Goal: Task Accomplishment & Management: Use online tool/utility

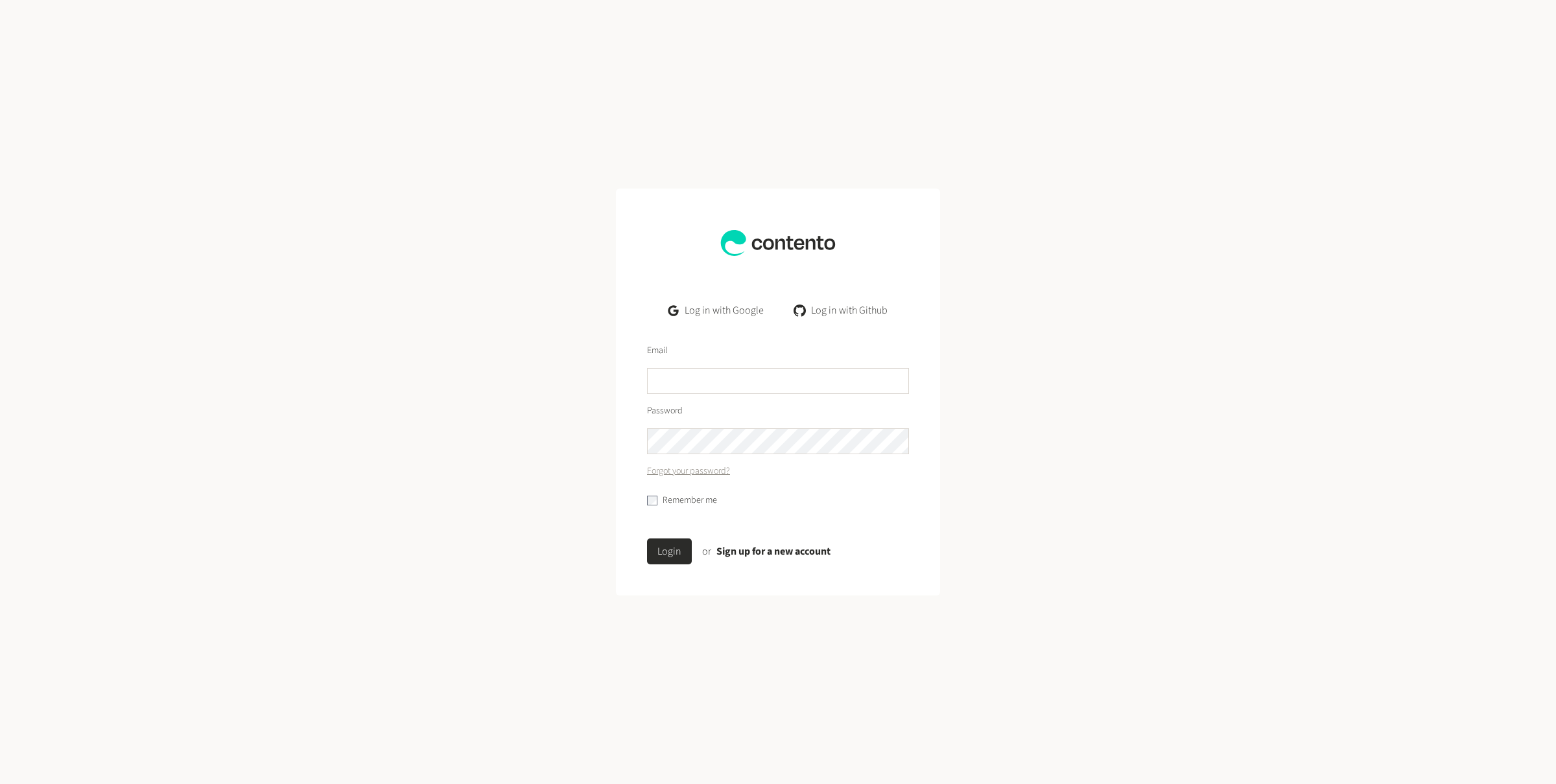
click at [732, 305] on link "Log in with Google" at bounding box center [716, 310] width 116 height 26
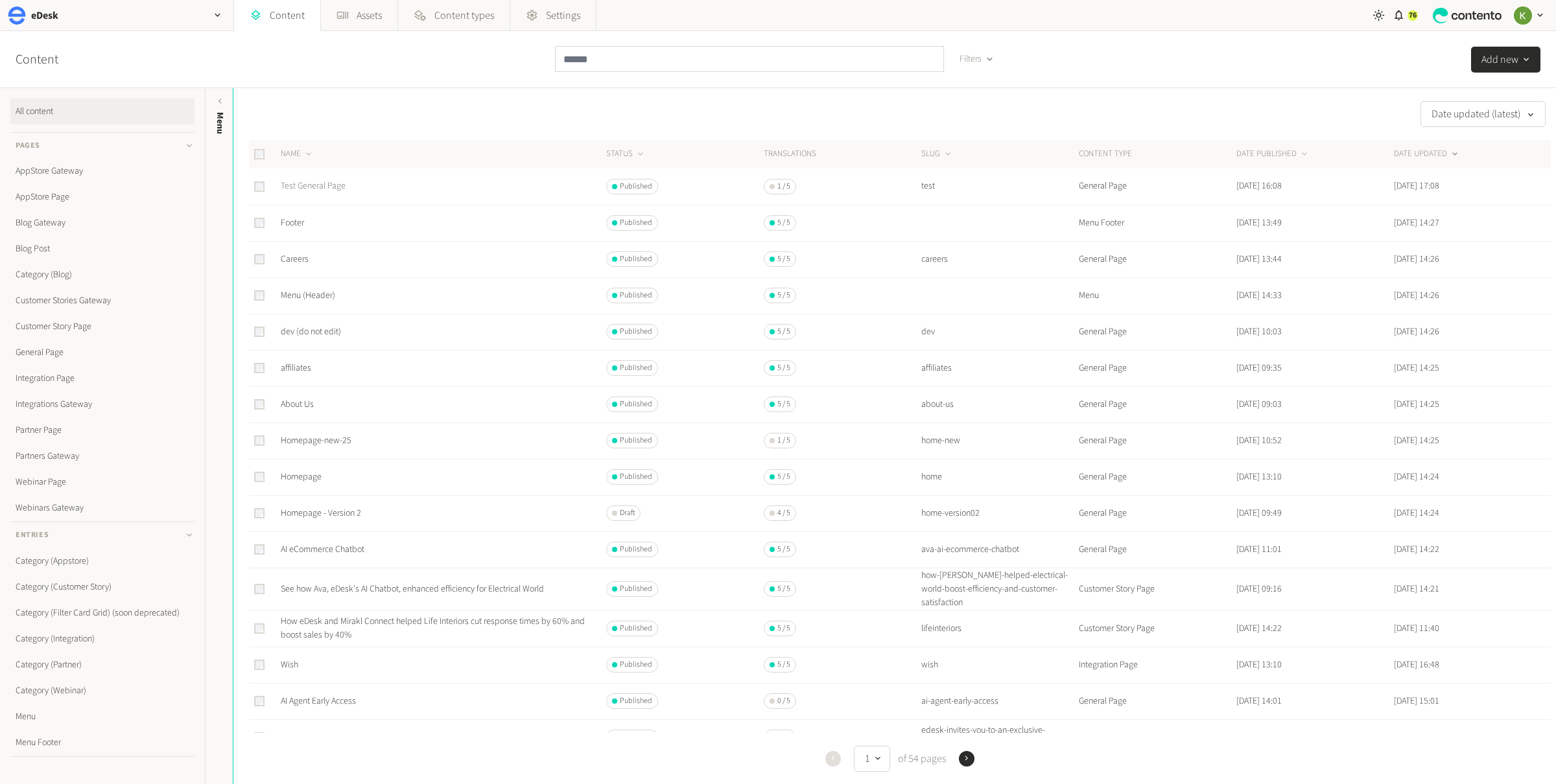
click at [323, 183] on link "Test General Page" at bounding box center [314, 186] width 65 height 13
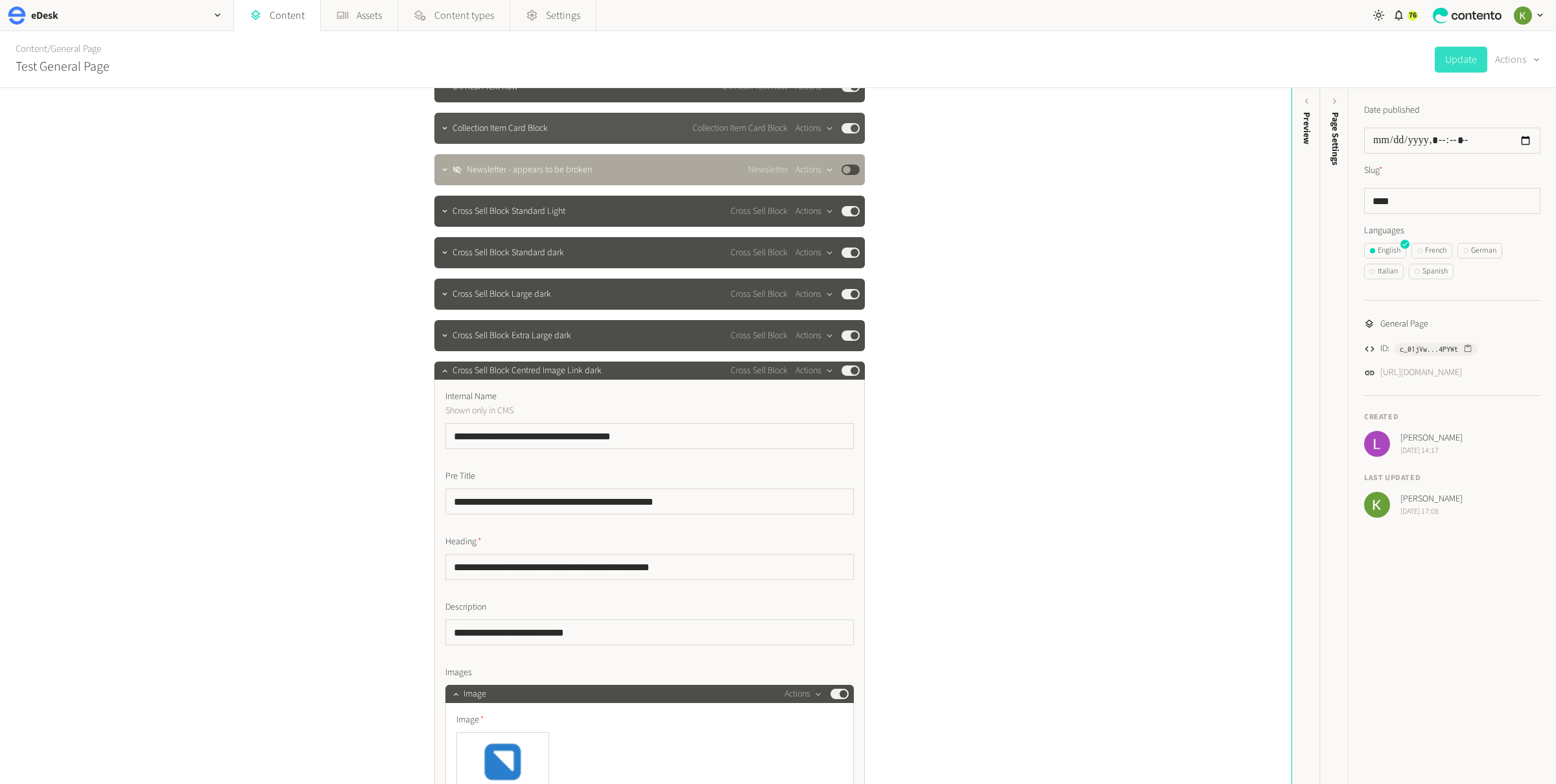
scroll to position [535, 0]
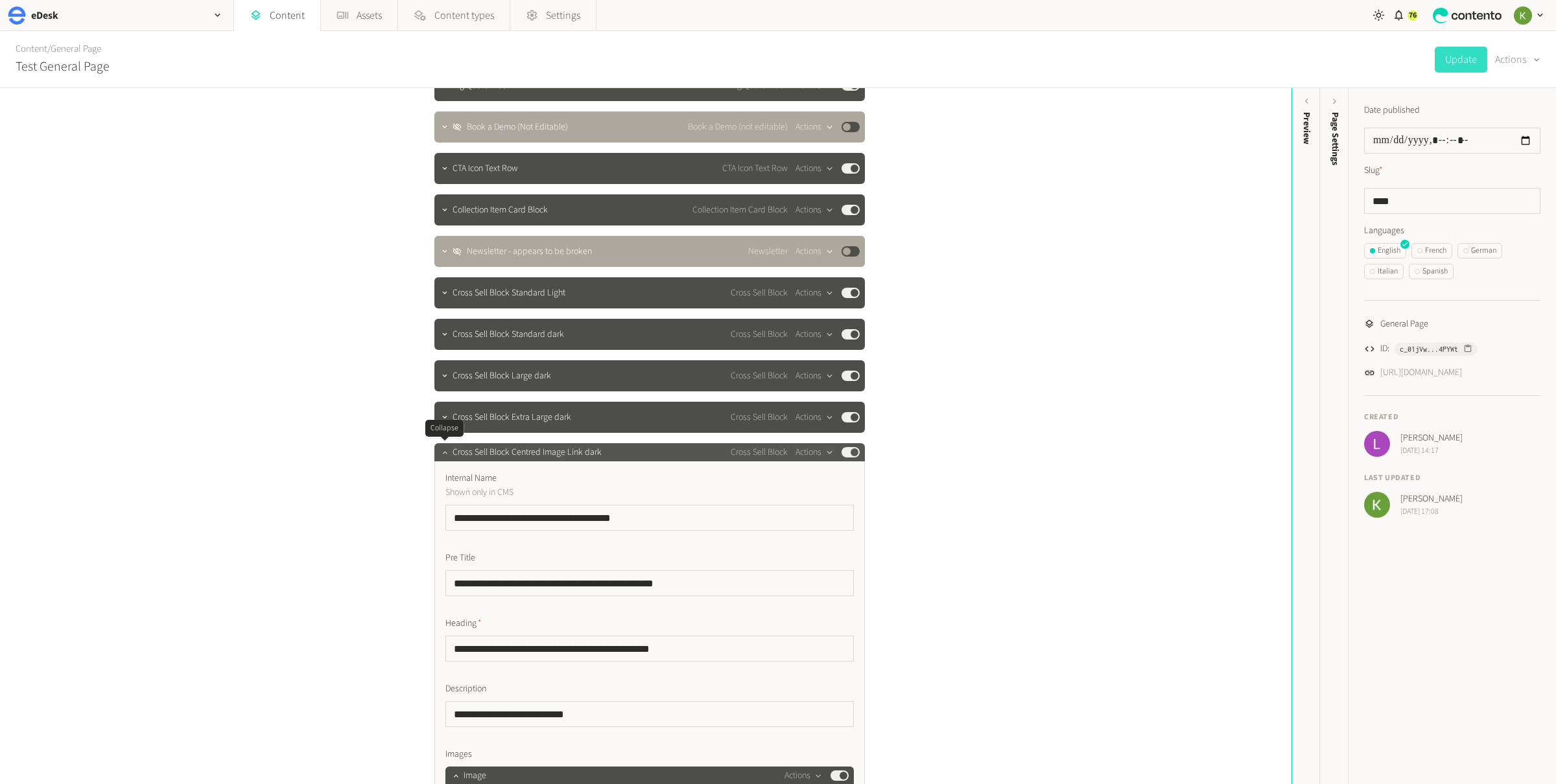
click at [446, 455] on icon "button" at bounding box center [445, 452] width 9 height 9
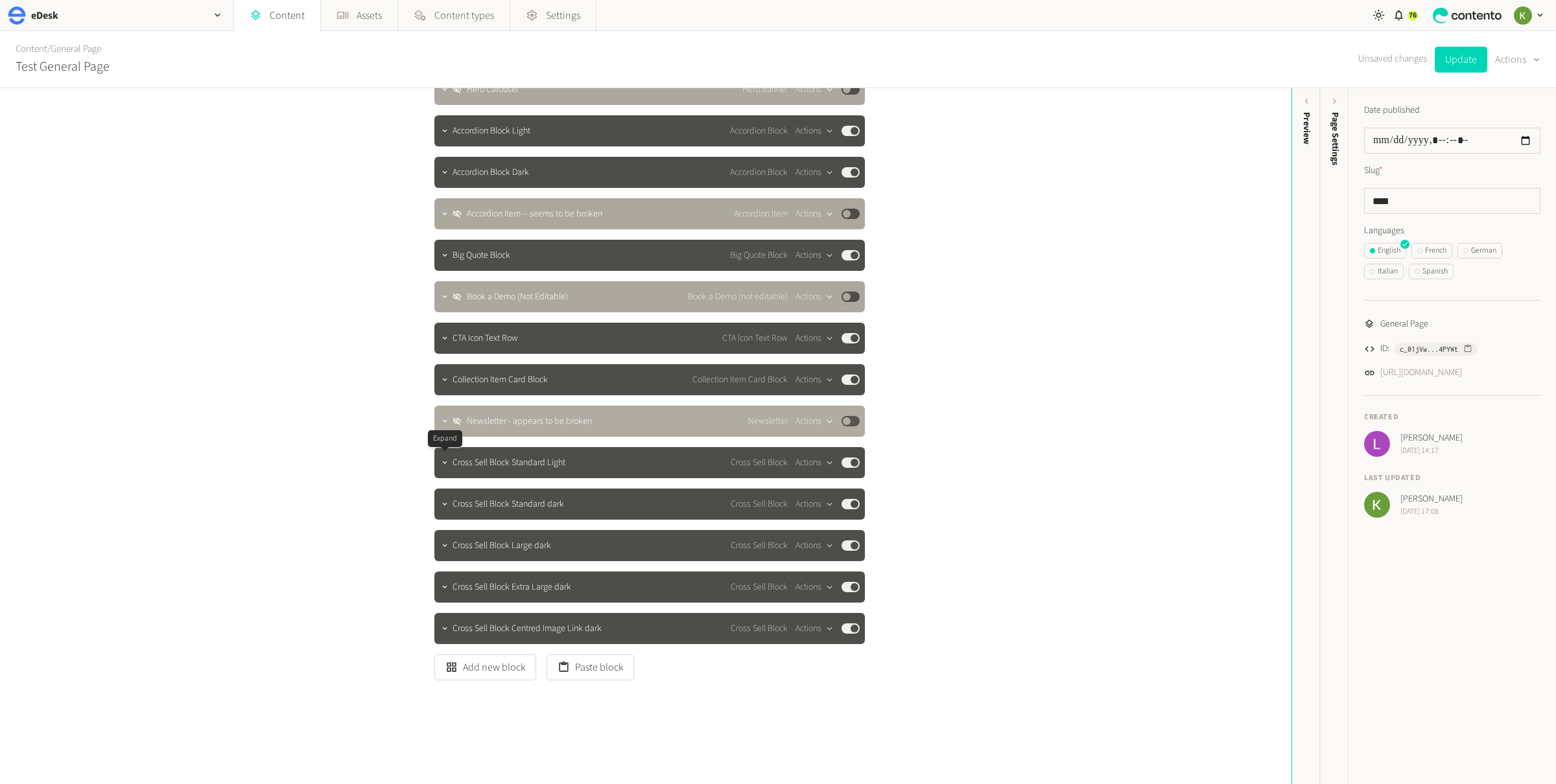
scroll to position [364, 0]
click at [34, 48] on link "Content" at bounding box center [32, 48] width 32 height 13
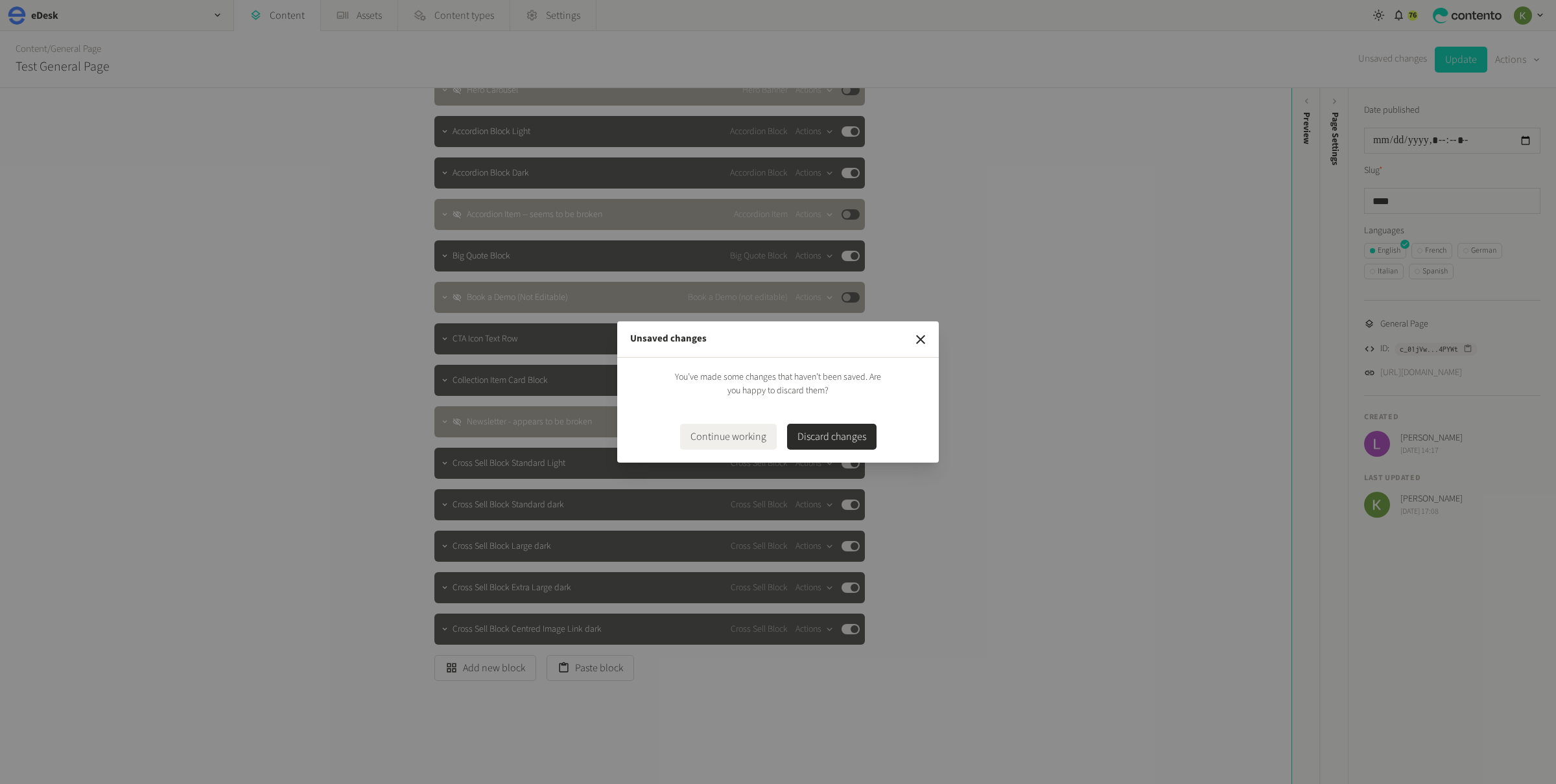
drag, startPoint x: 926, startPoint y: 342, endPoint x: 965, endPoint y: 333, distance: 40.0
click at [929, 341] on button "button" at bounding box center [921, 339] width 26 height 26
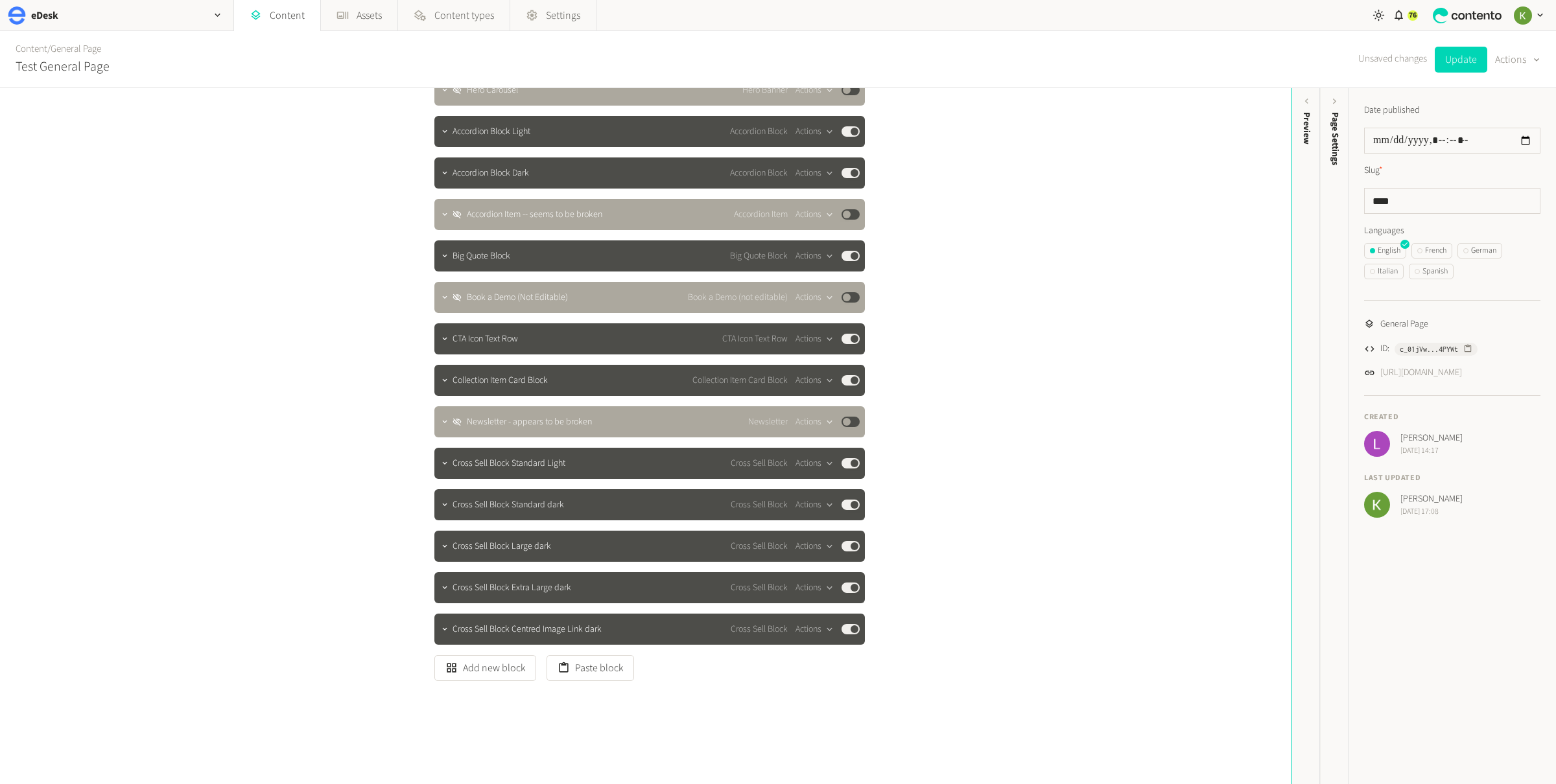
click at [1134, 372] on div "**********" at bounding box center [645, 435] width 1292 height 696
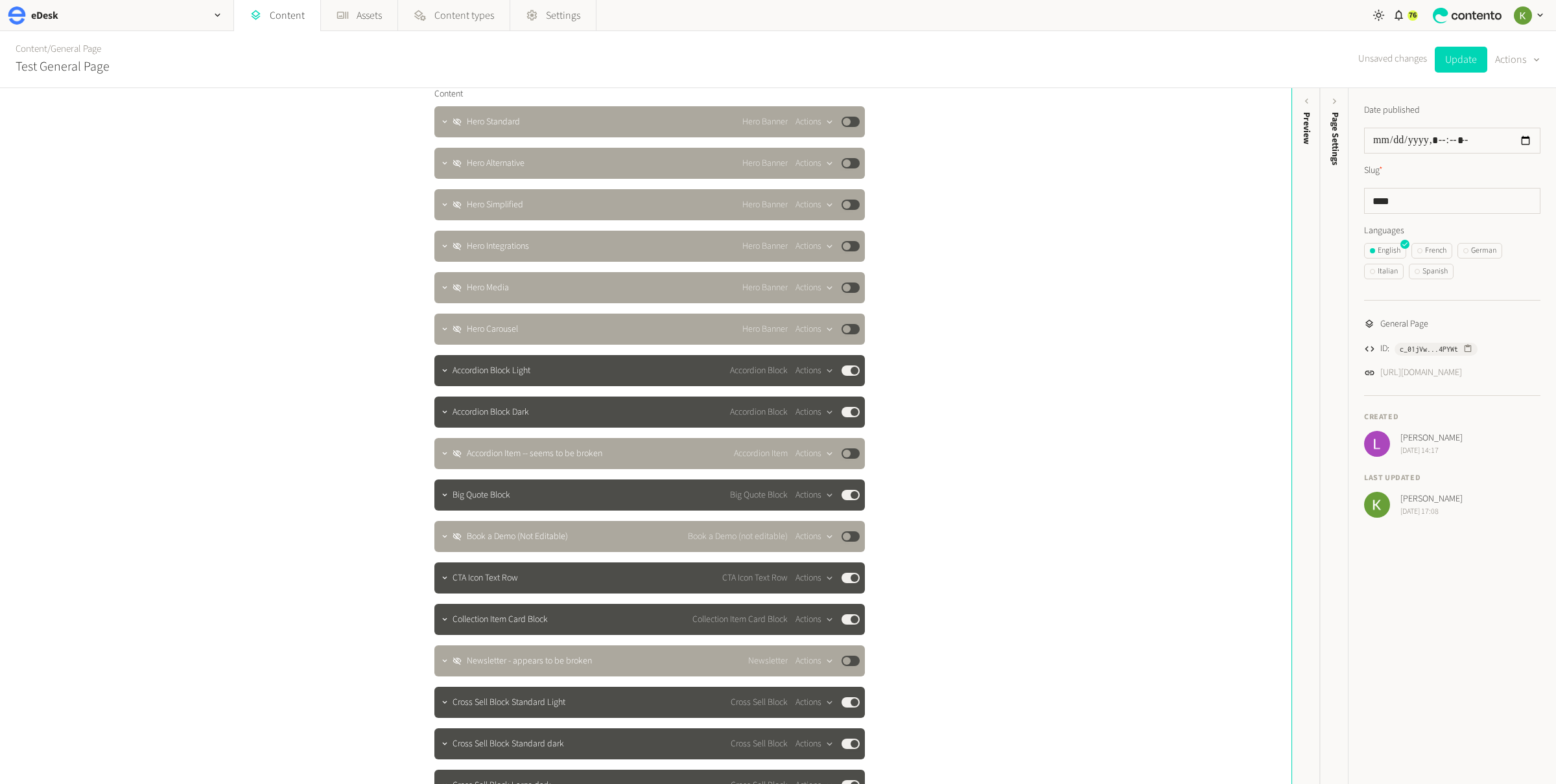
scroll to position [0, 0]
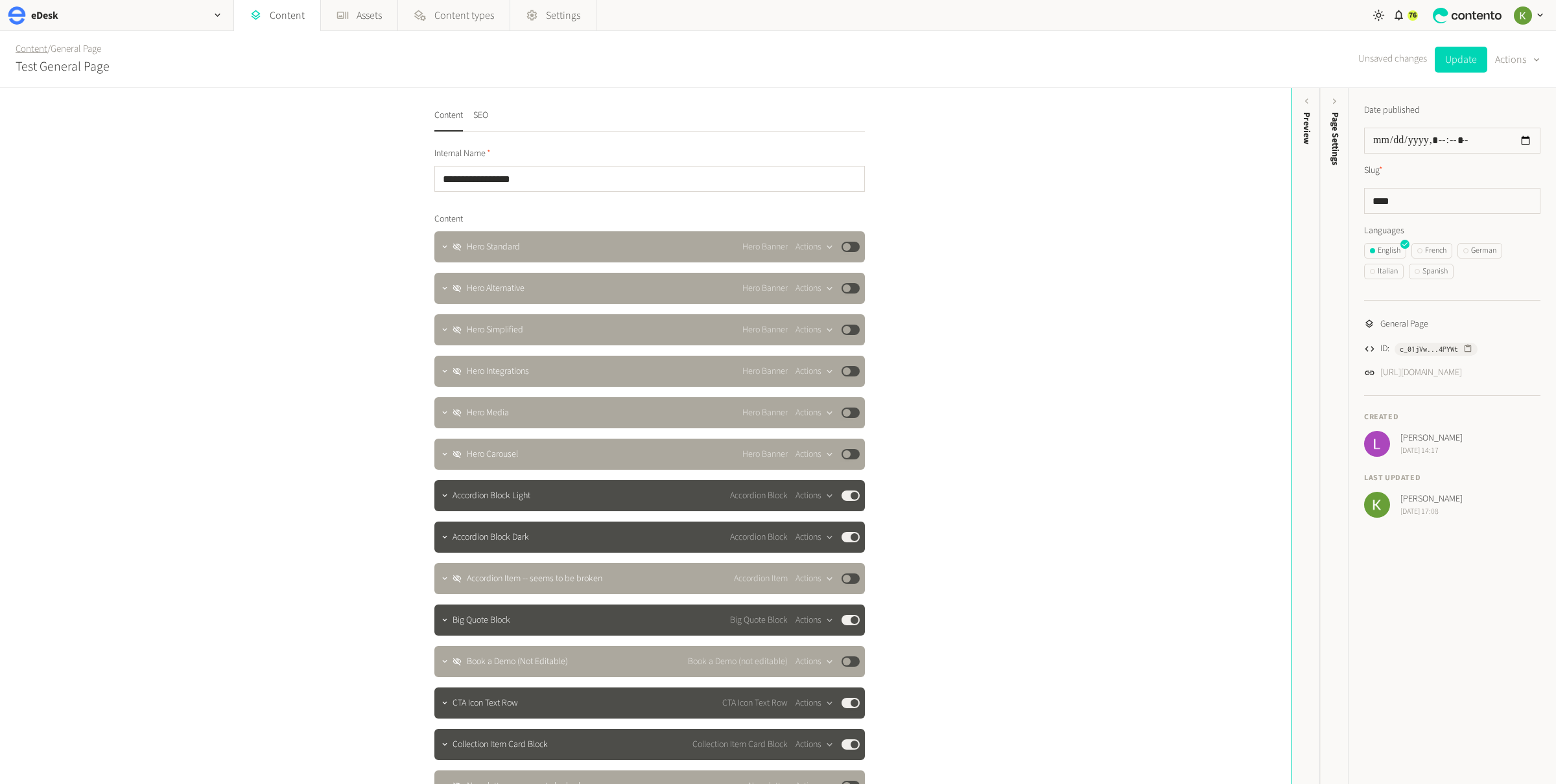
click at [38, 45] on link "Content" at bounding box center [32, 48] width 32 height 13
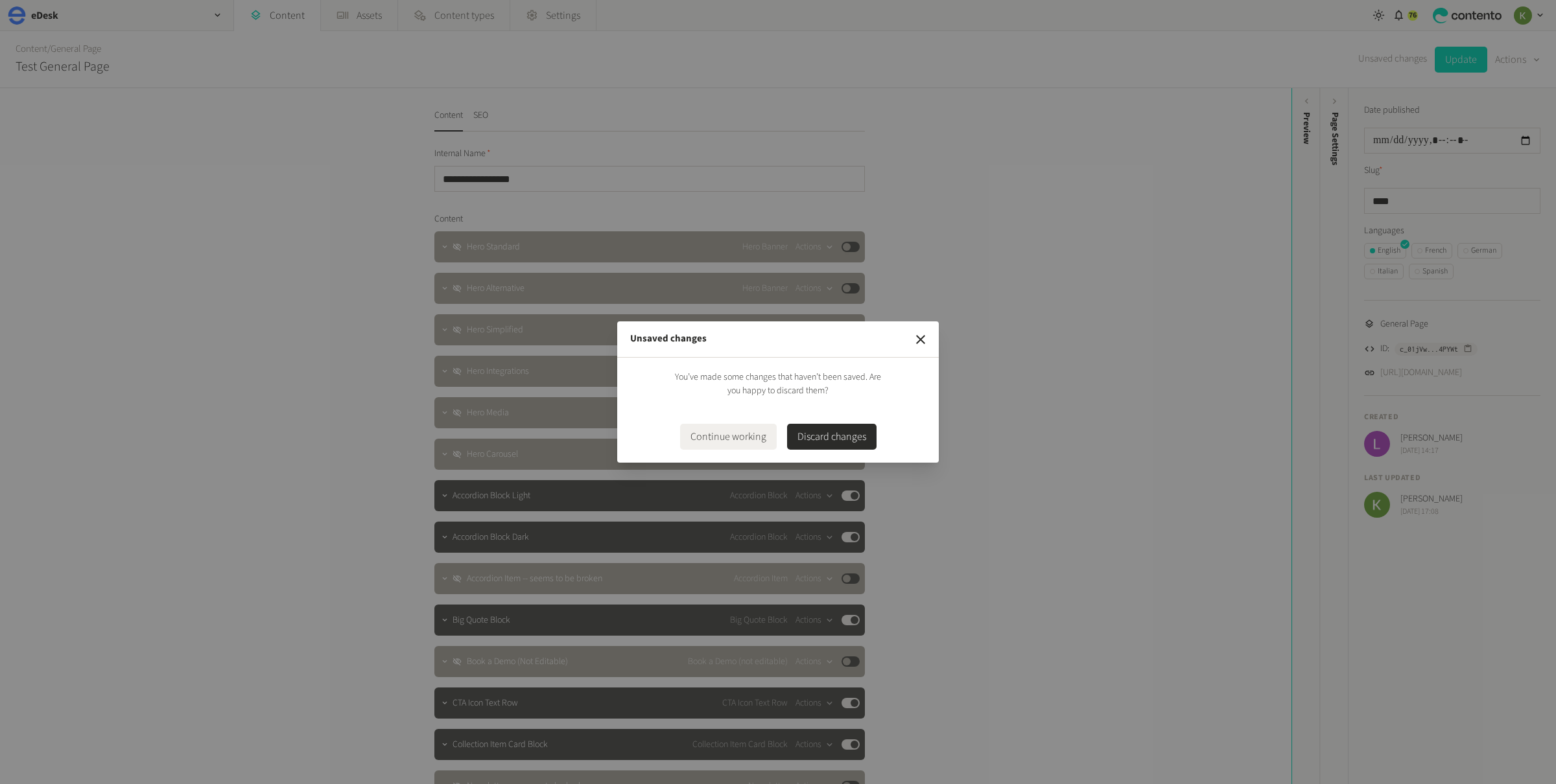
click at [839, 444] on button "Discard changes" at bounding box center [831, 436] width 89 height 26
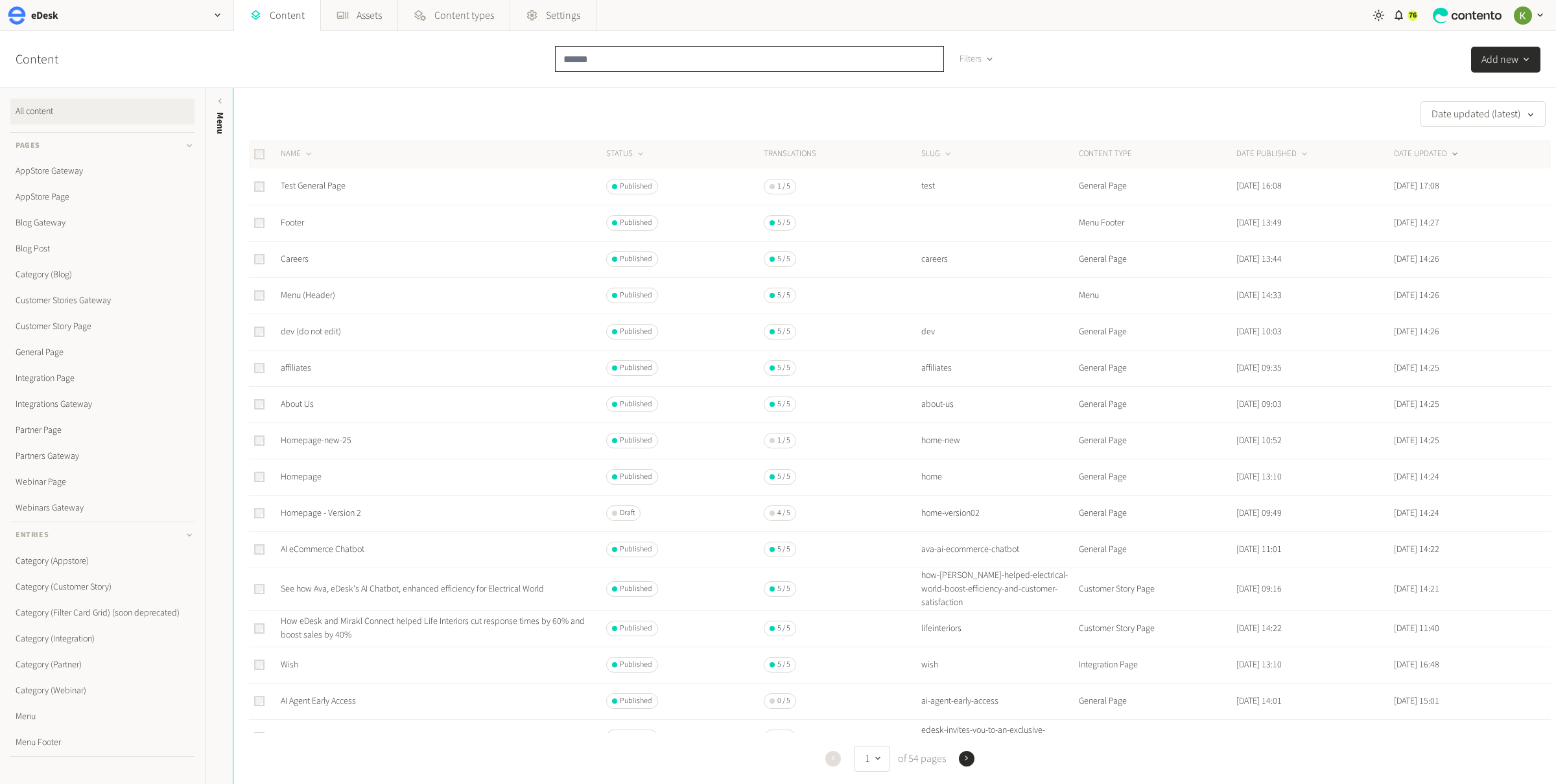
click at [588, 57] on input "text" at bounding box center [749, 59] width 389 height 26
paste input "******"
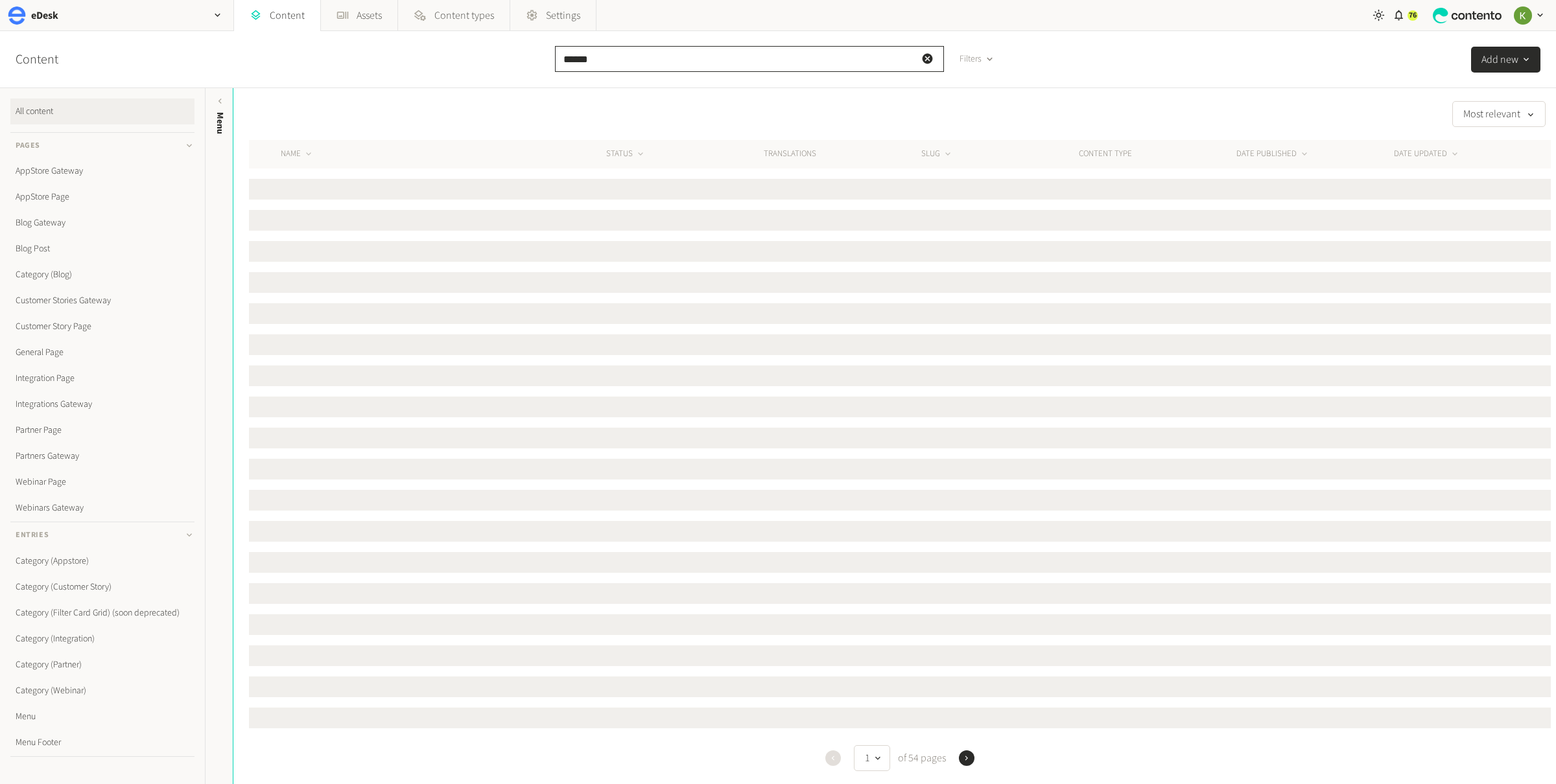
type input "******"
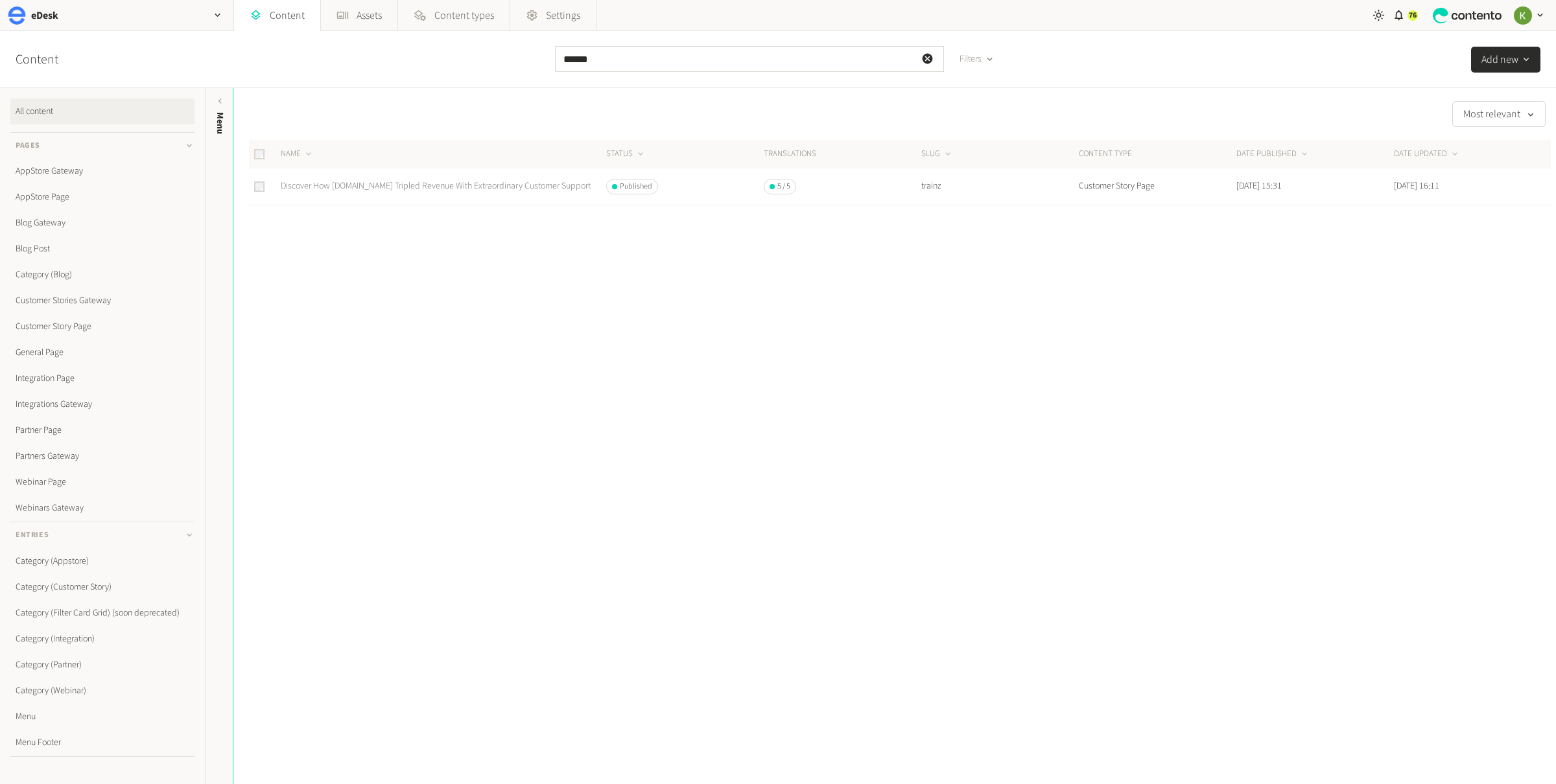
click at [423, 183] on link "Discover How Trainz.com Tripled Revenue With Extraordinary Customer Support" at bounding box center [436, 186] width 310 height 13
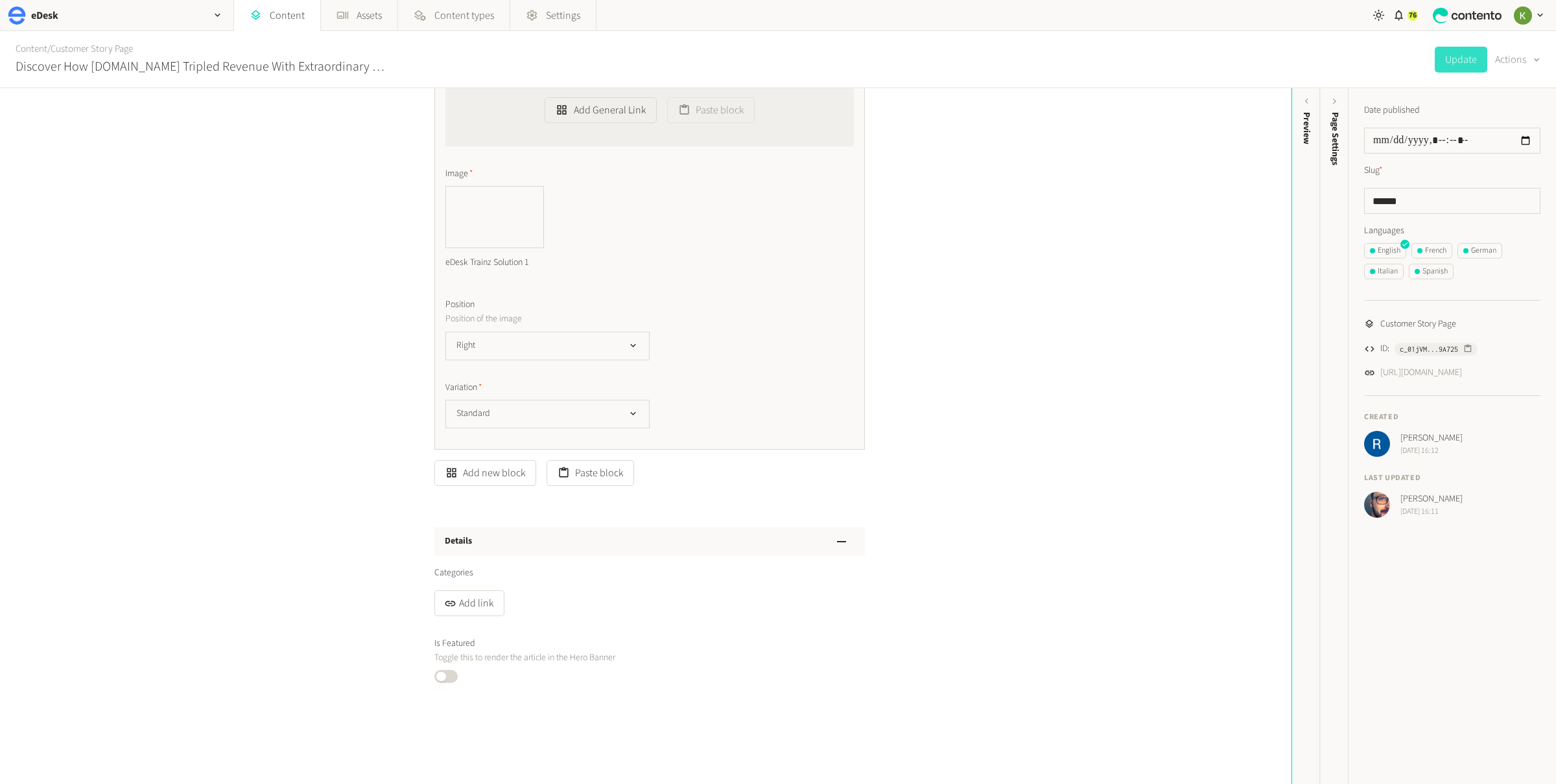
scroll to position [3191, 0]
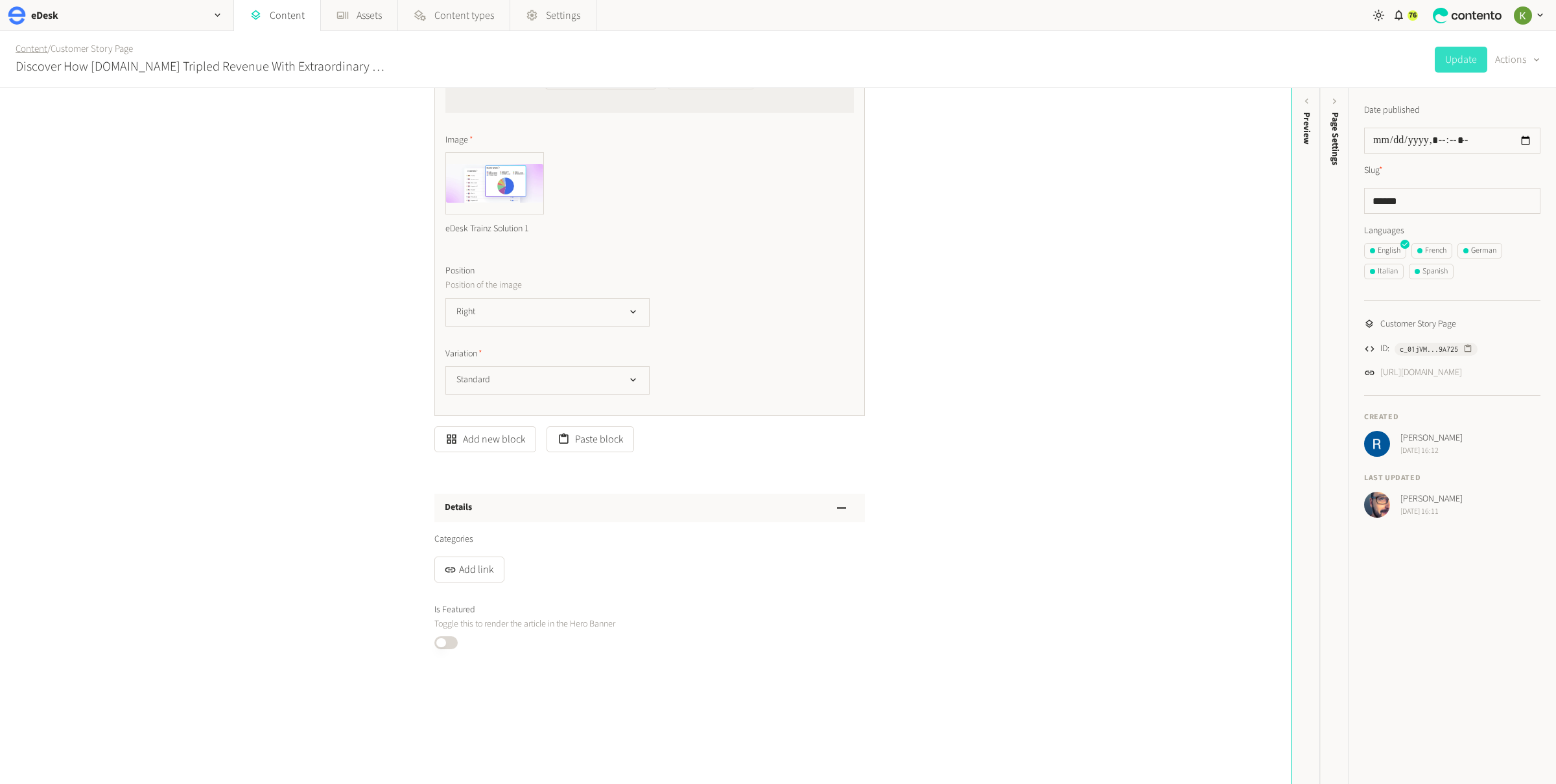
click at [33, 52] on link "Content" at bounding box center [32, 48] width 32 height 13
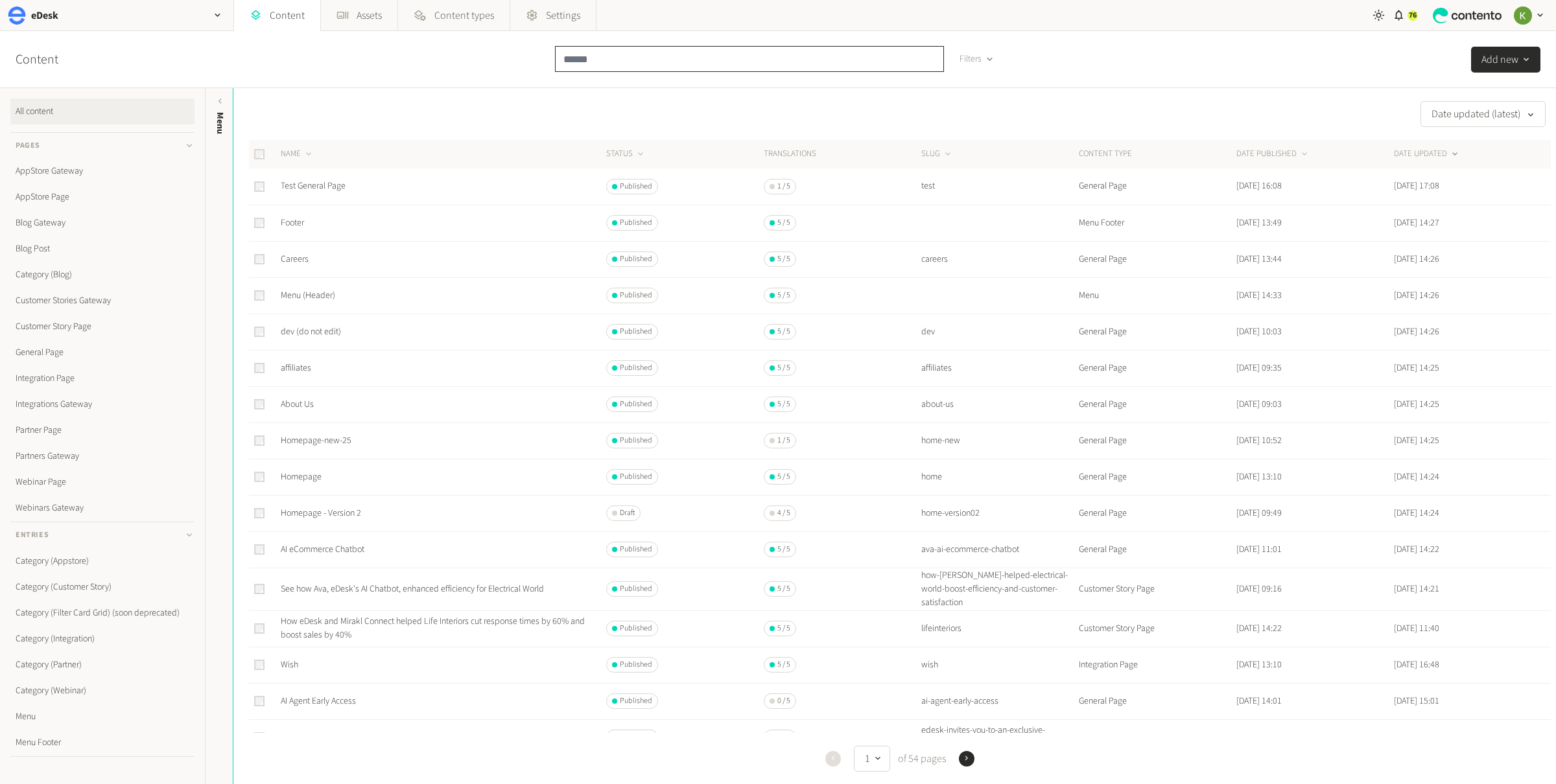
click at [726, 65] on input "text" at bounding box center [749, 59] width 389 height 26
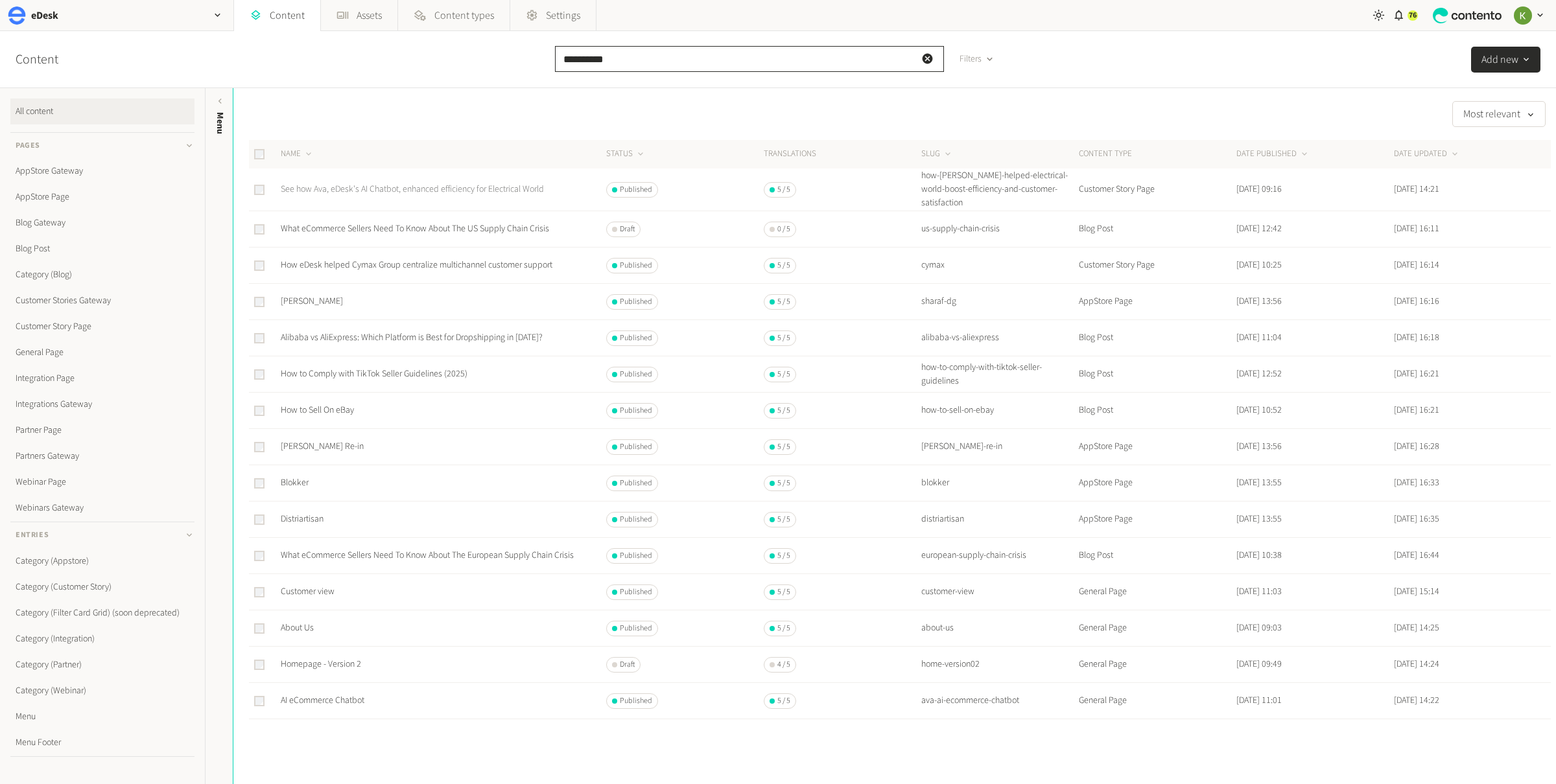
type input "**********"
click at [460, 186] on link "See how Ava, eDesk's AI Chatbot, enhanced efficiency for Electrical World" at bounding box center [412, 190] width 263 height 13
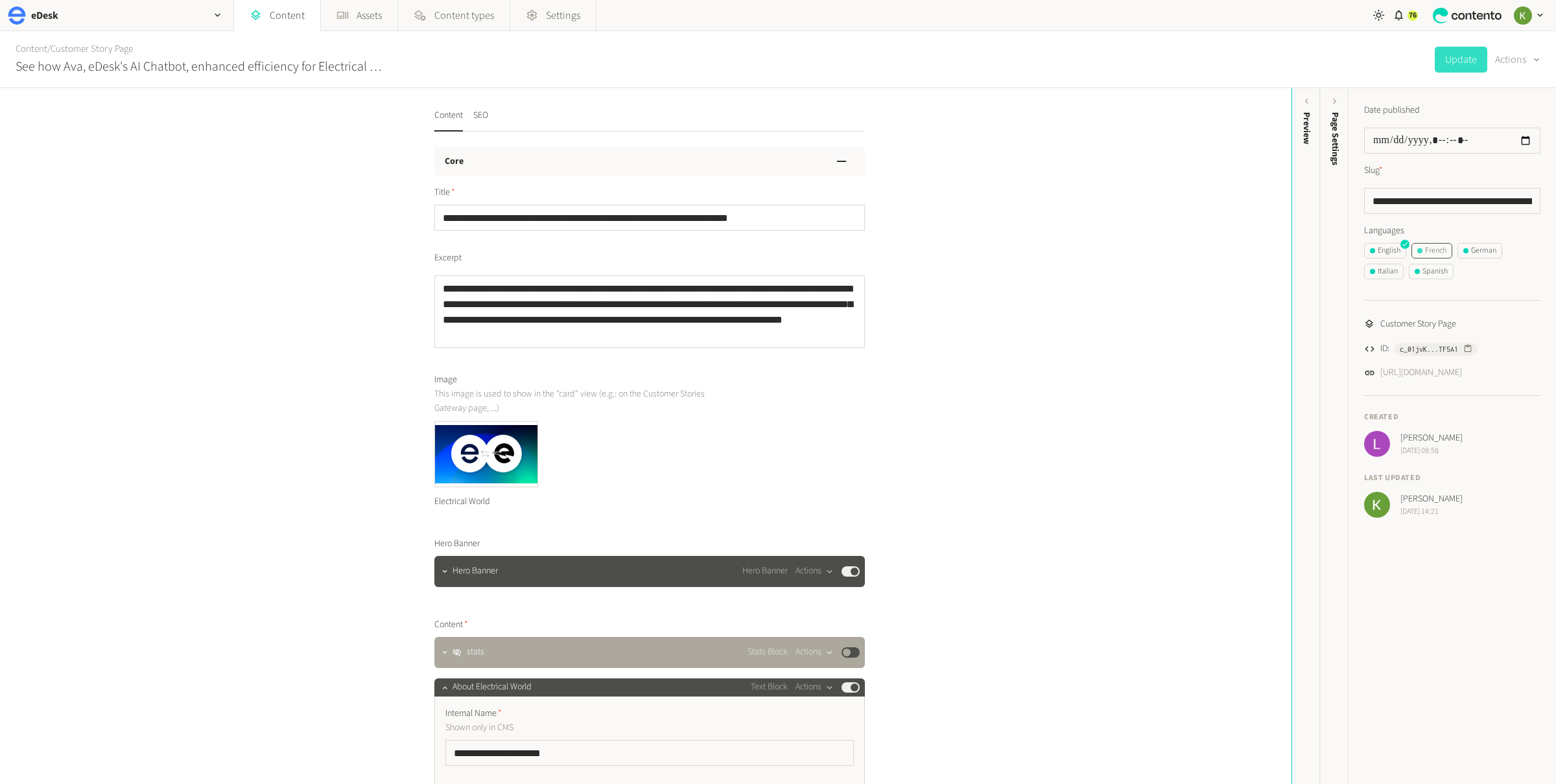
click at [1446, 248] on div "French" at bounding box center [1431, 251] width 29 height 12
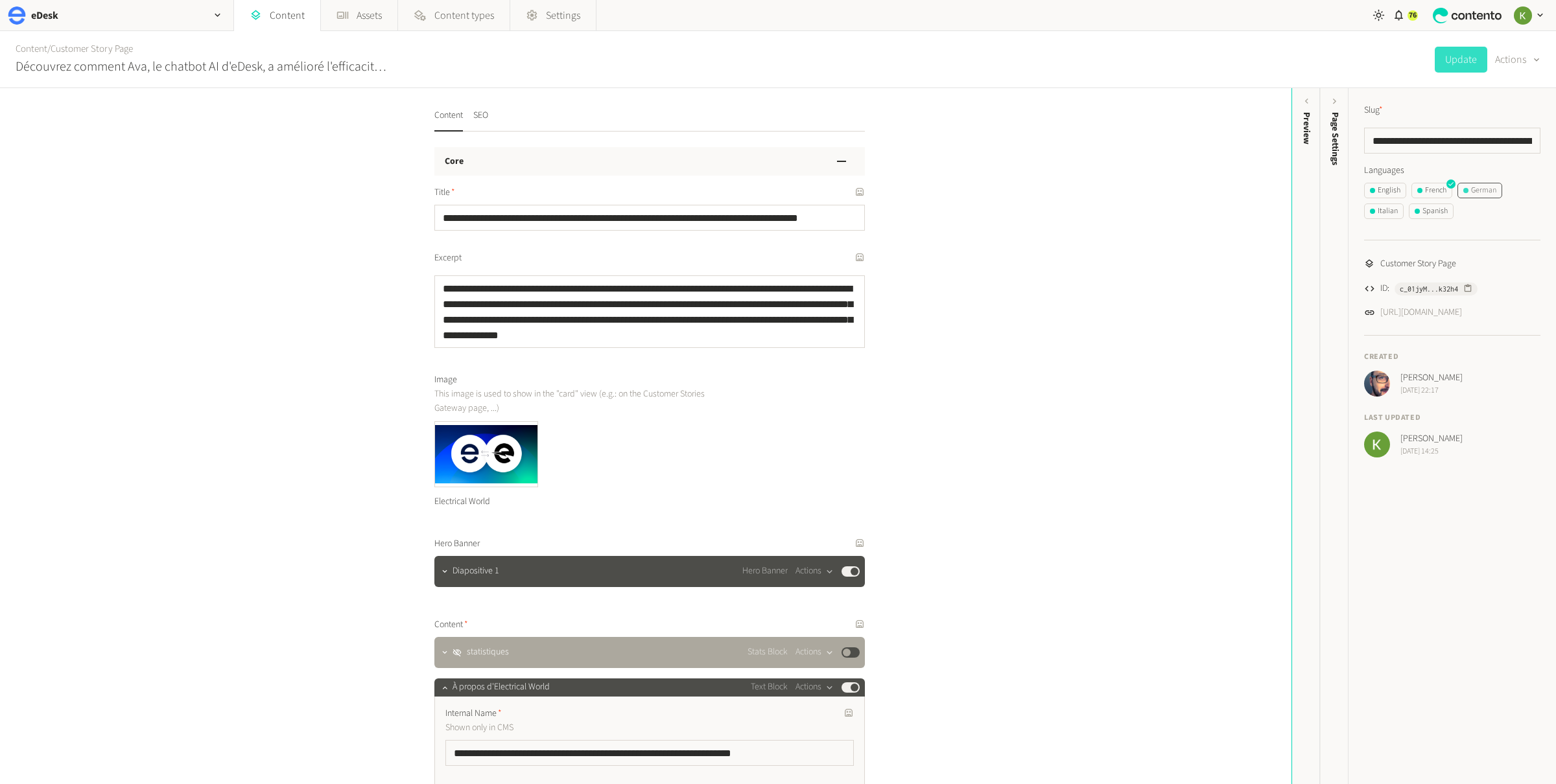
click at [1480, 186] on div "German" at bounding box center [1480, 191] width 33 height 12
click at [1368, 212] on button "Italian" at bounding box center [1384, 211] width 39 height 16
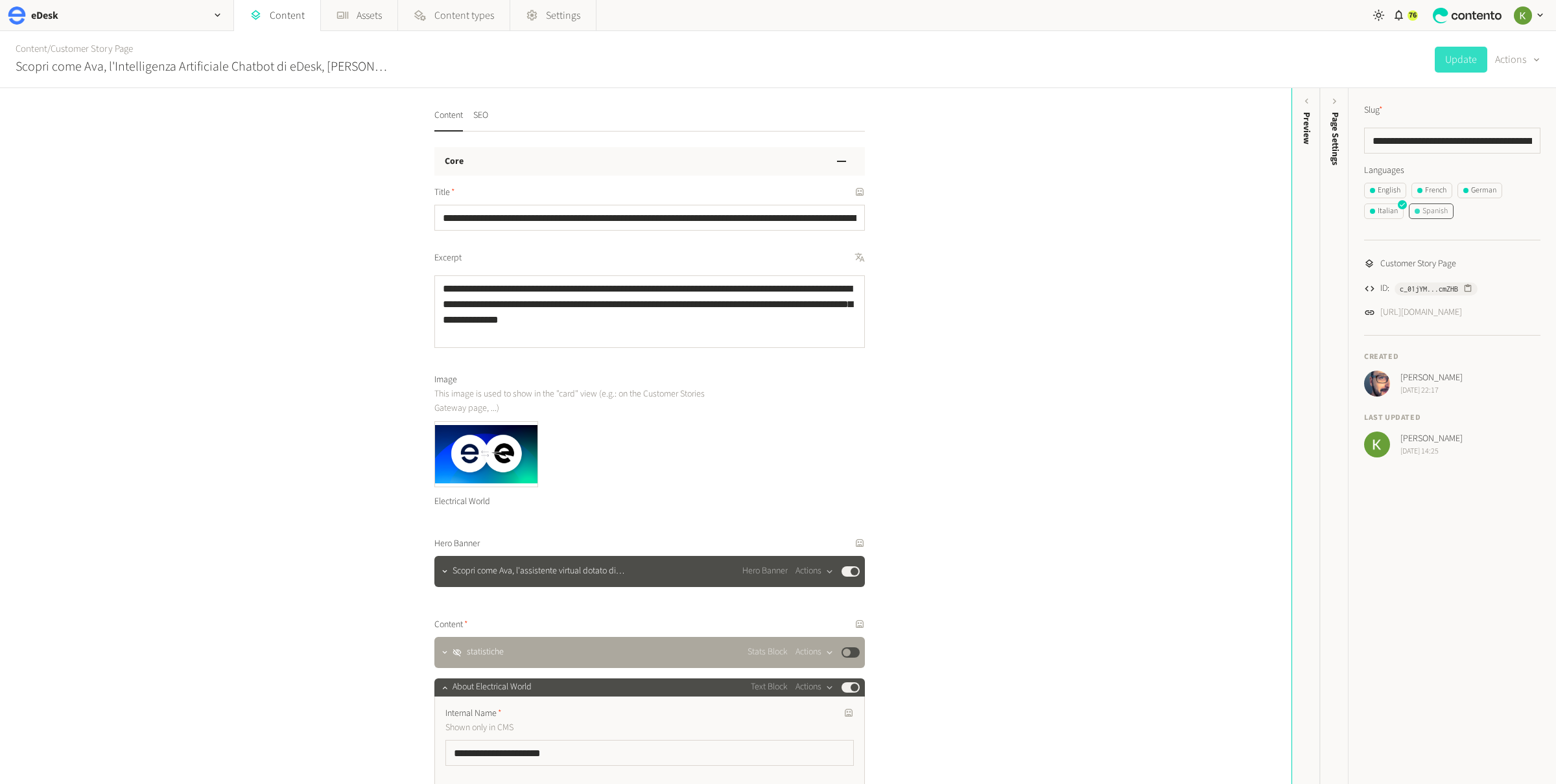
click at [1434, 207] on div "Spanish" at bounding box center [1431, 211] width 33 height 12
click at [1382, 186] on div "English" at bounding box center [1385, 191] width 30 height 12
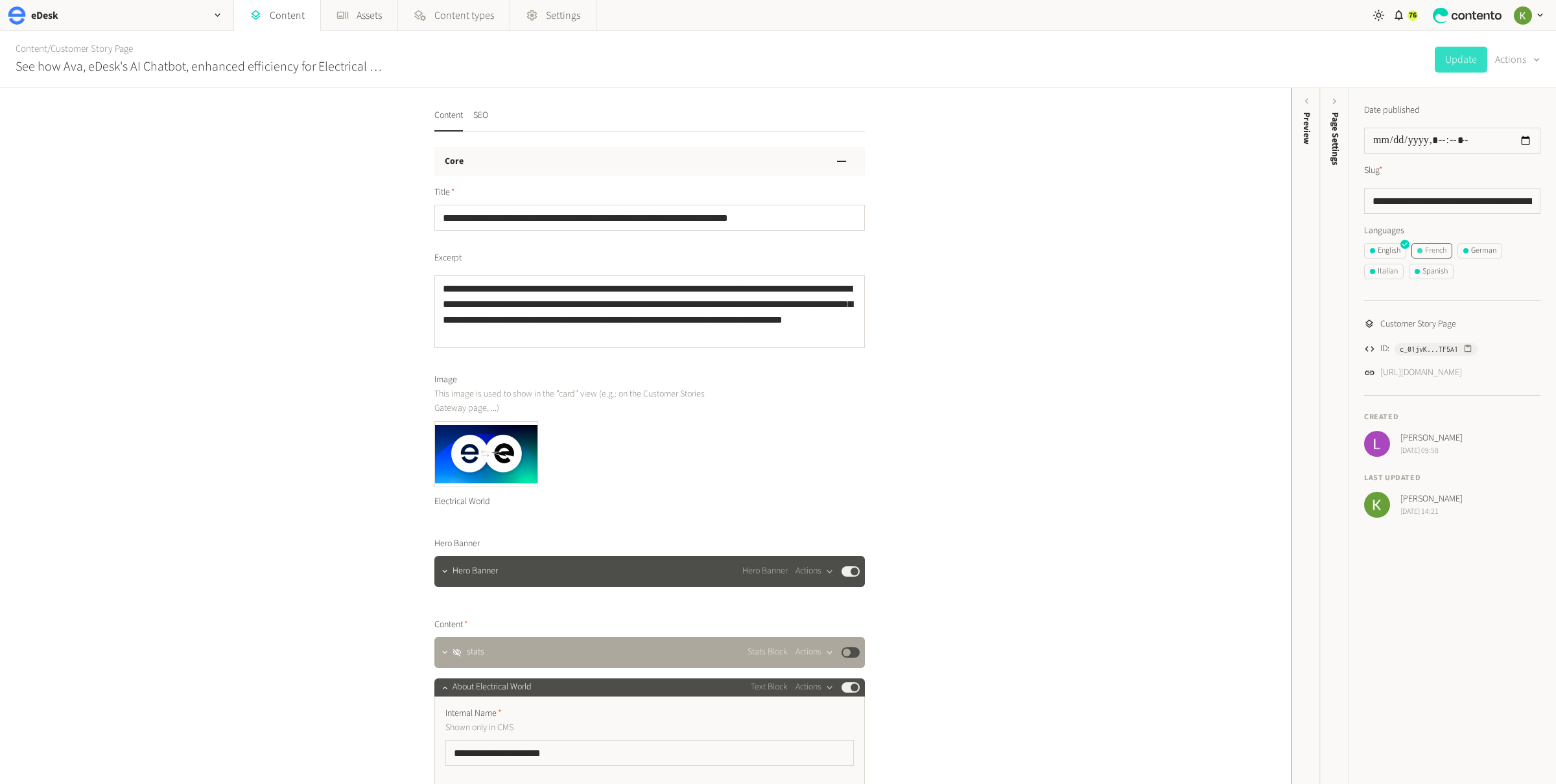
click at [1442, 246] on div "French" at bounding box center [1431, 251] width 29 height 12
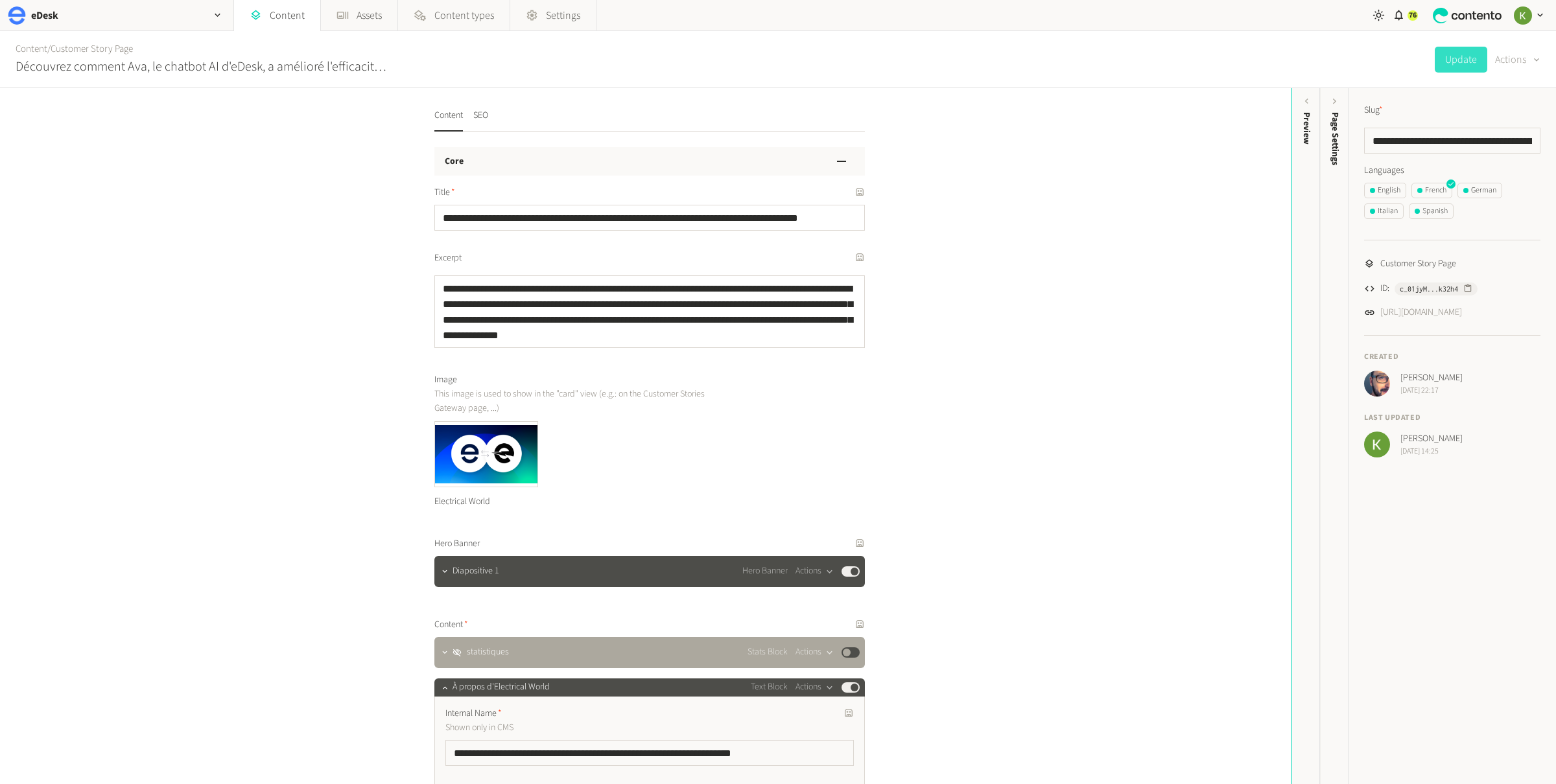
click at [1524, 59] on button "Actions" at bounding box center [1518, 59] width 45 height 26
click at [1510, 139] on button "Translate" at bounding box center [1508, 140] width 61 height 24
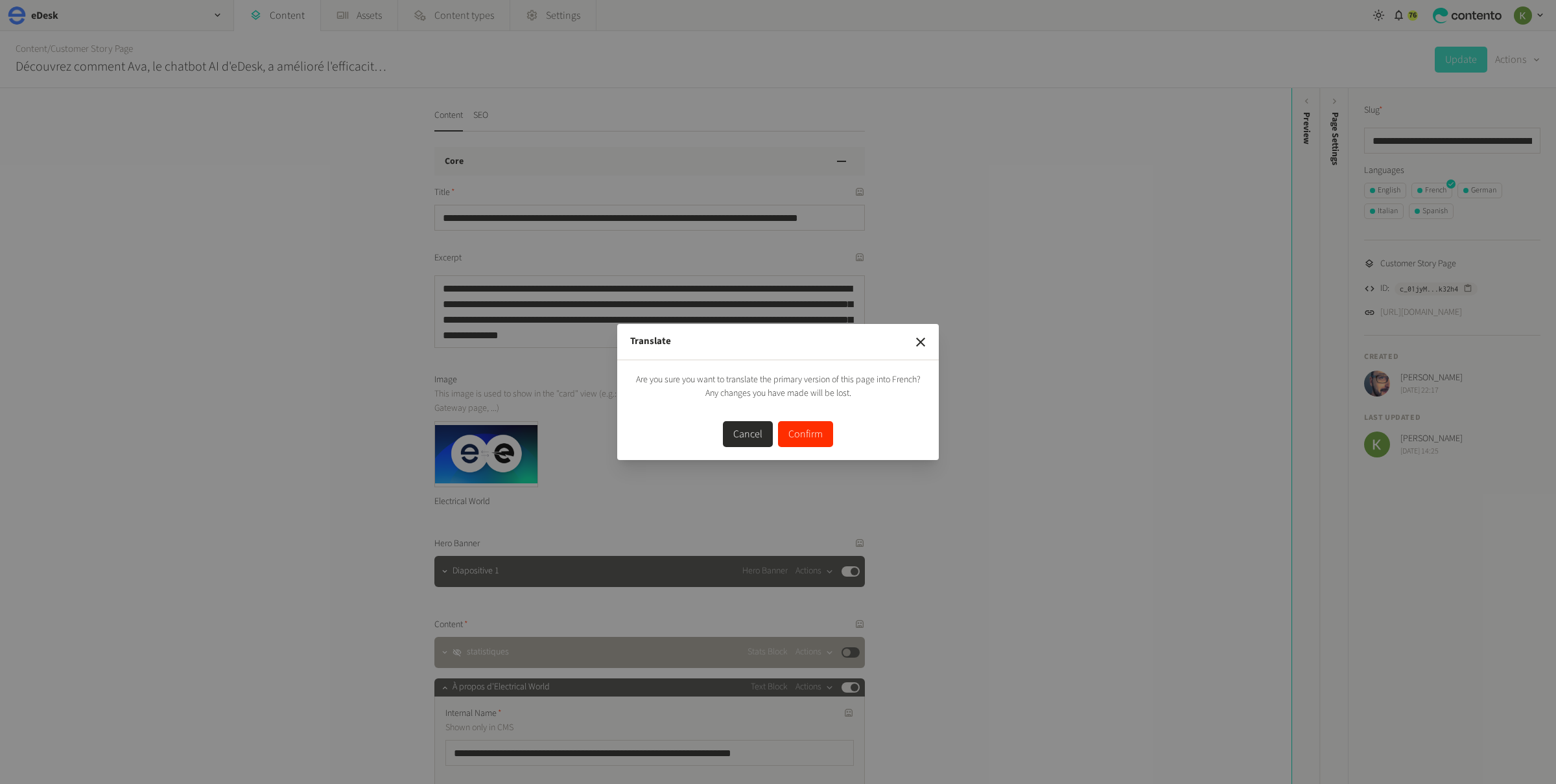
click at [808, 430] on button "Confirm" at bounding box center [806, 434] width 55 height 26
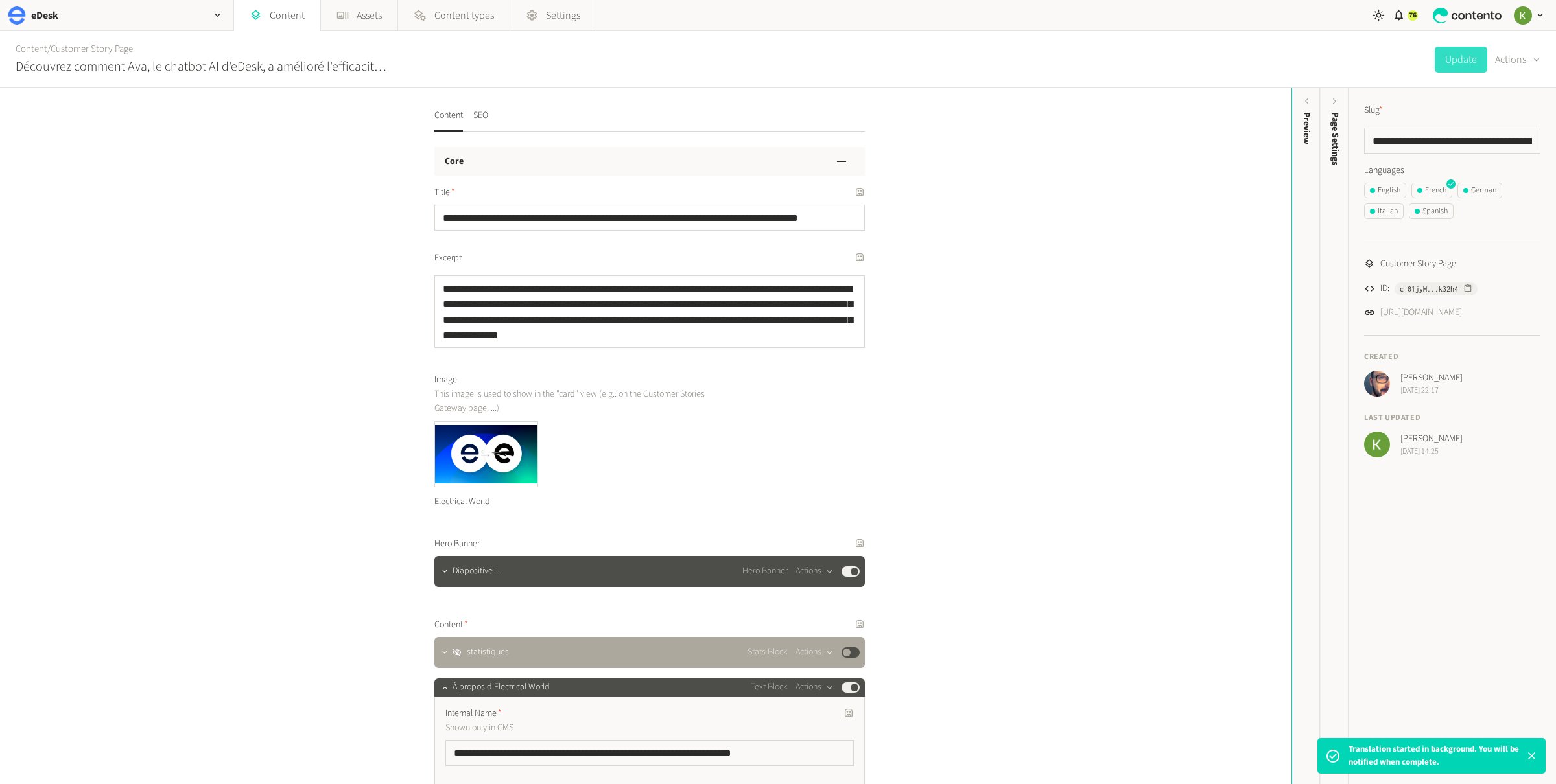
drag, startPoint x: 1429, startPoint y: 747, endPoint x: 1420, endPoint y: 756, distance: 12.7
click at [1429, 747] on p "Translation started in background. You will be notified when complete." at bounding box center [1437, 756] width 177 height 25
drag, startPoint x: 1418, startPoint y: 758, endPoint x: 1410, endPoint y: 740, distance: 19.7
click at [1418, 758] on p "Translation started in background. You will be notified when complete." at bounding box center [1437, 756] width 177 height 25
click at [1418, 14] on div "76" at bounding box center [1459, 15] width 194 height 31
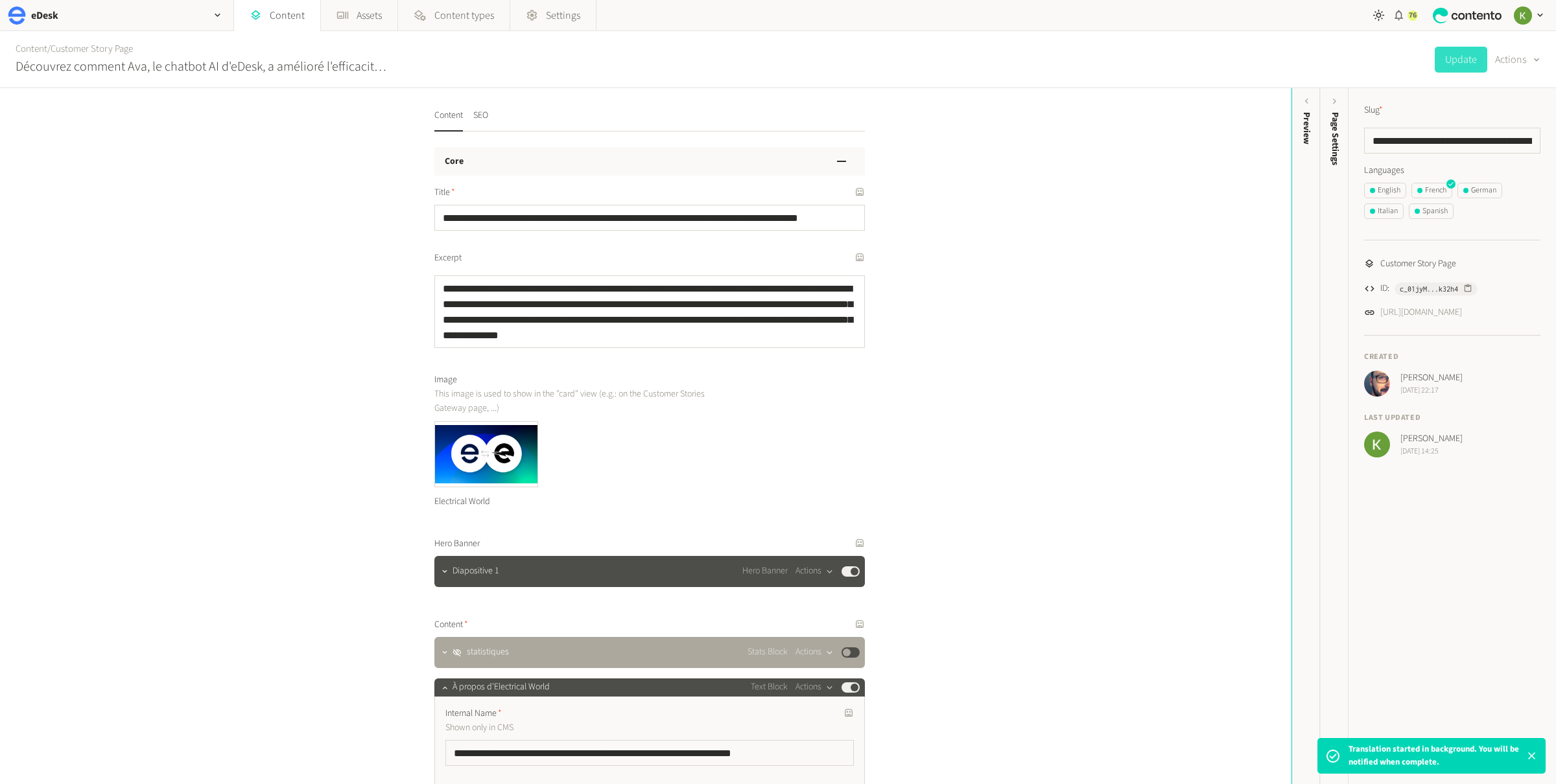
click at [1416, 15] on span "76" at bounding box center [1412, 16] width 8 height 12
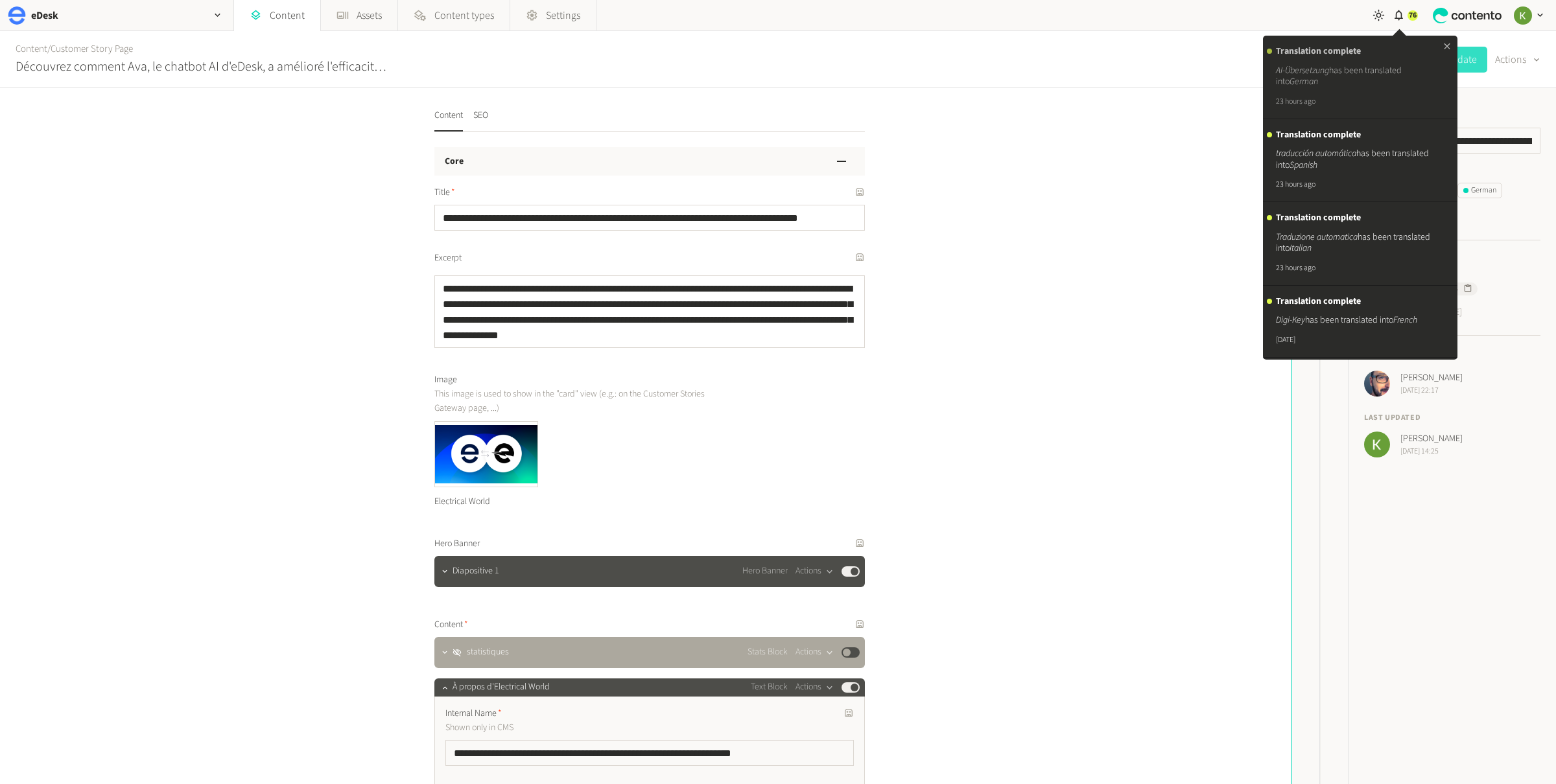
click at [1321, 72] on em "AI-Übersetzung" at bounding box center [1303, 71] width 54 height 13
click at [1324, 144] on div "Translation complete traducción automática has been translated into Spanish 23 …" at bounding box center [1357, 160] width 163 height 62
click at [1444, 46] on icon at bounding box center [1447, 46] width 10 height 11
click at [1138, 65] on div "Content / Customer Story Page Découvrez comment Ava, le chatbot AI d'eDesk, a a…" at bounding box center [778, 59] width 1556 height 57
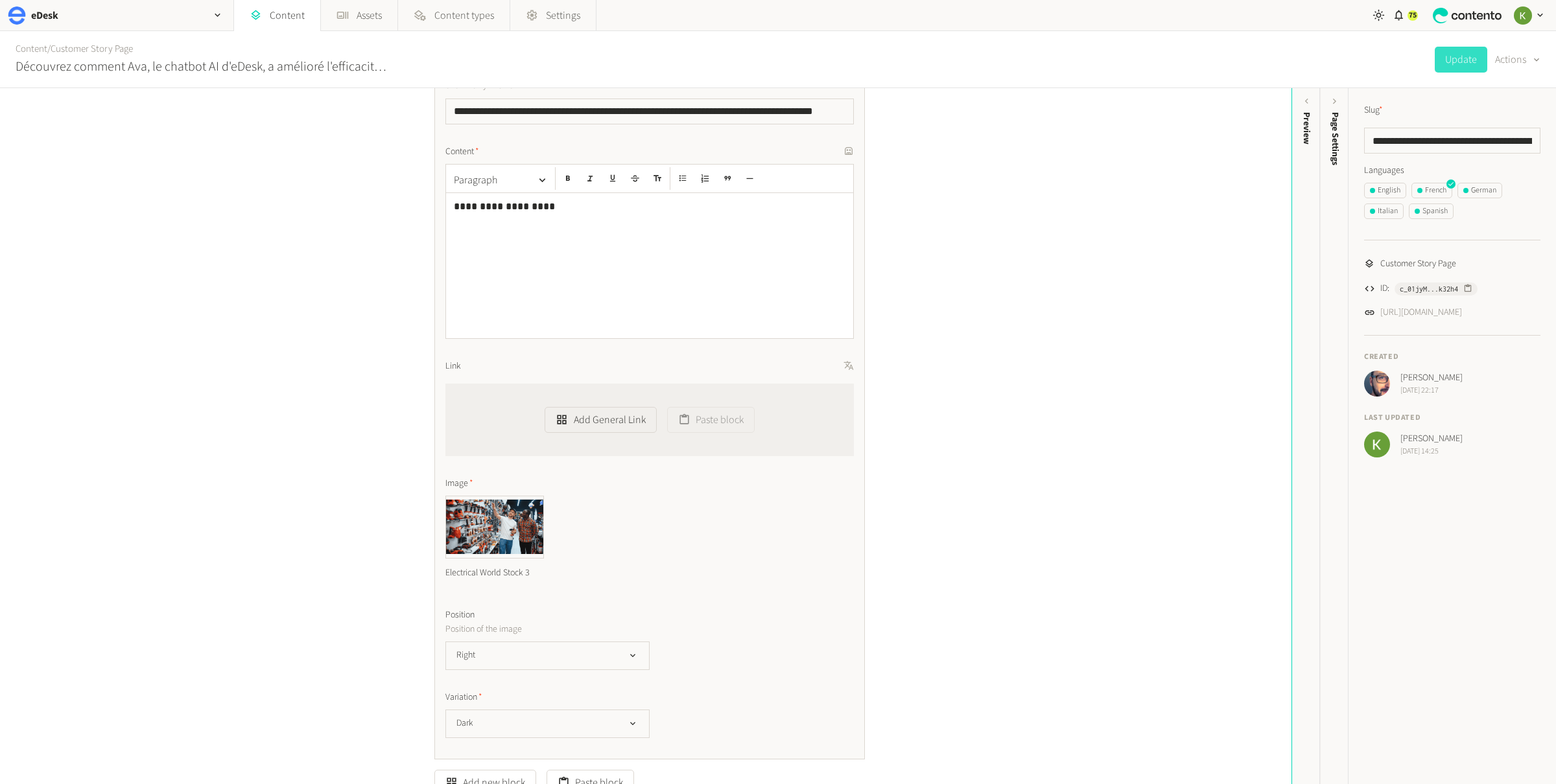
scroll to position [1936, 0]
